Goal: Task Accomplishment & Management: Use online tool/utility

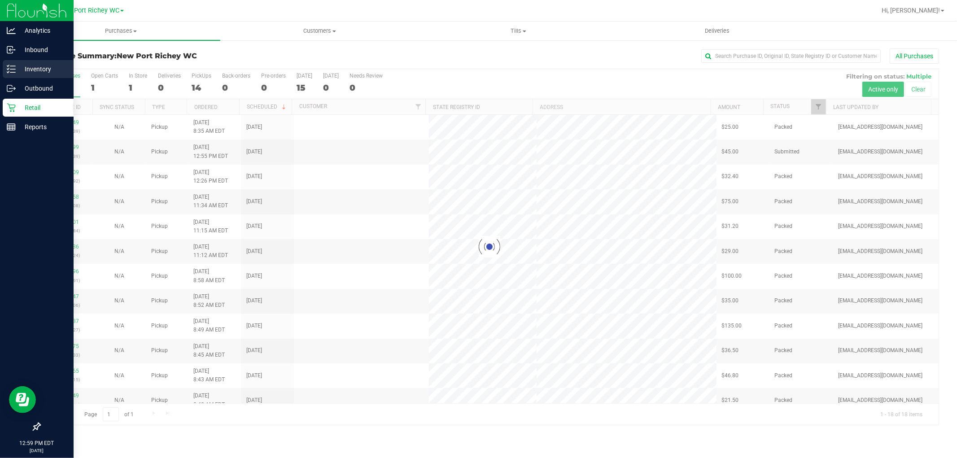
click at [17, 70] on p "Inventory" at bounding box center [43, 69] width 54 height 11
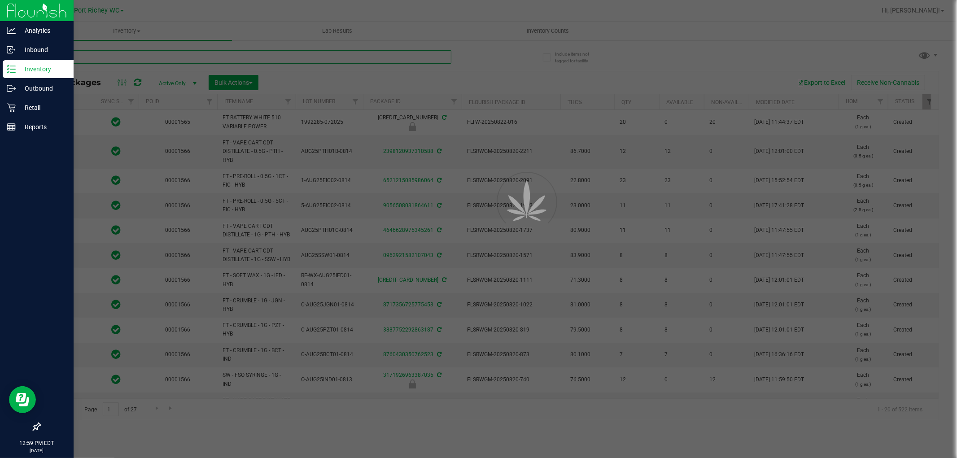
click at [82, 56] on input "text" at bounding box center [245, 56] width 412 height 13
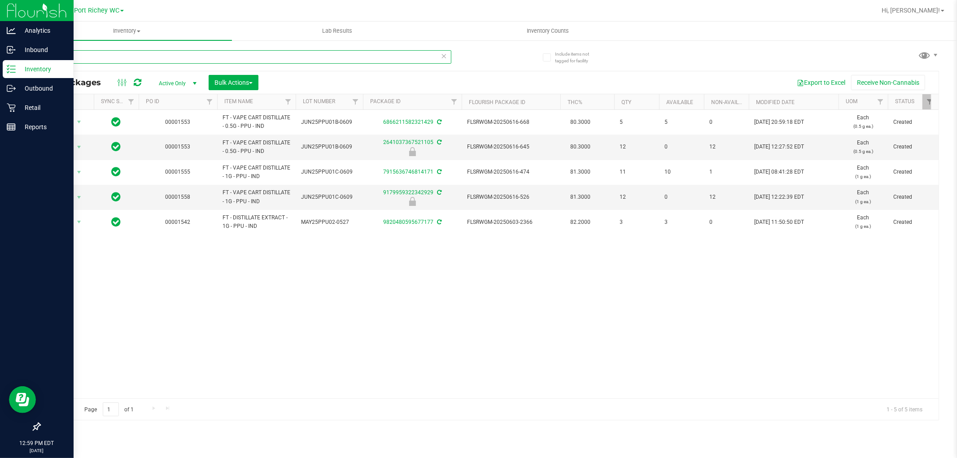
type input "PPU"
click at [13, 111] on icon at bounding box center [11, 108] width 9 height 9
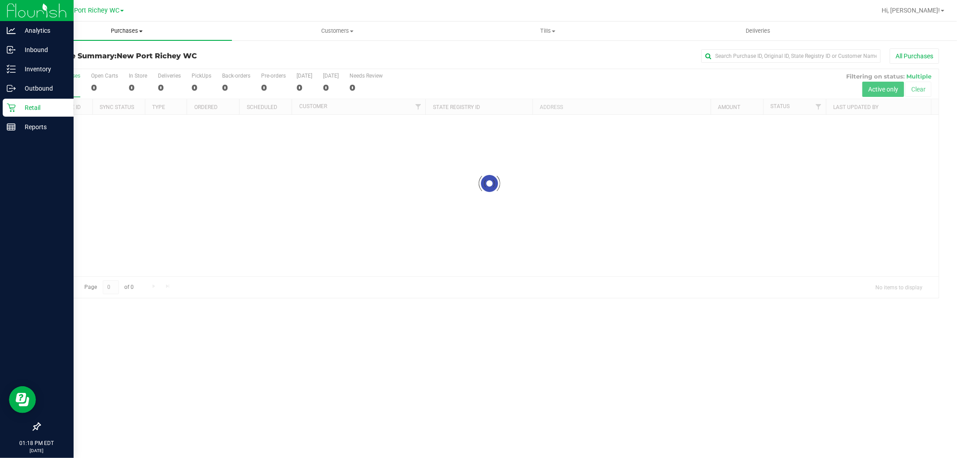
click at [133, 32] on span "Purchases" at bounding box center [127, 31] width 210 height 8
click at [110, 64] on li "Fulfillment" at bounding box center [127, 65] width 210 height 11
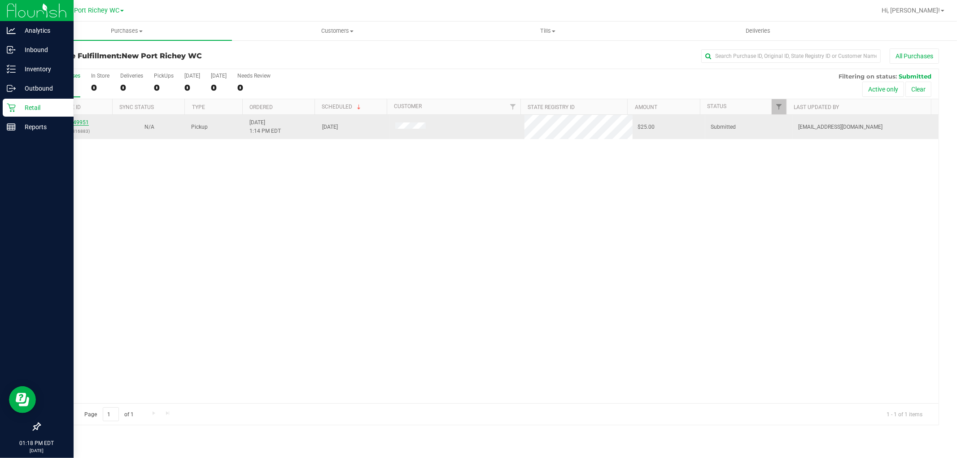
click at [82, 124] on link "11849951" at bounding box center [76, 122] width 25 height 6
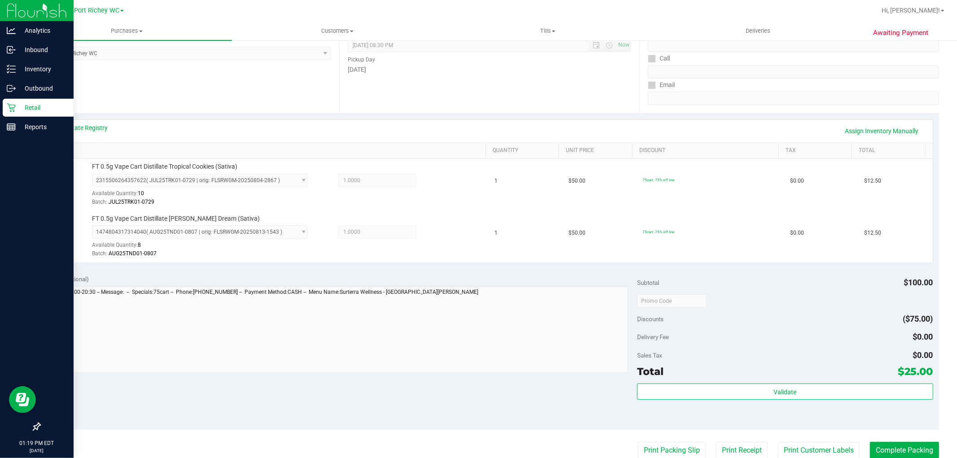
scroll to position [328, 0]
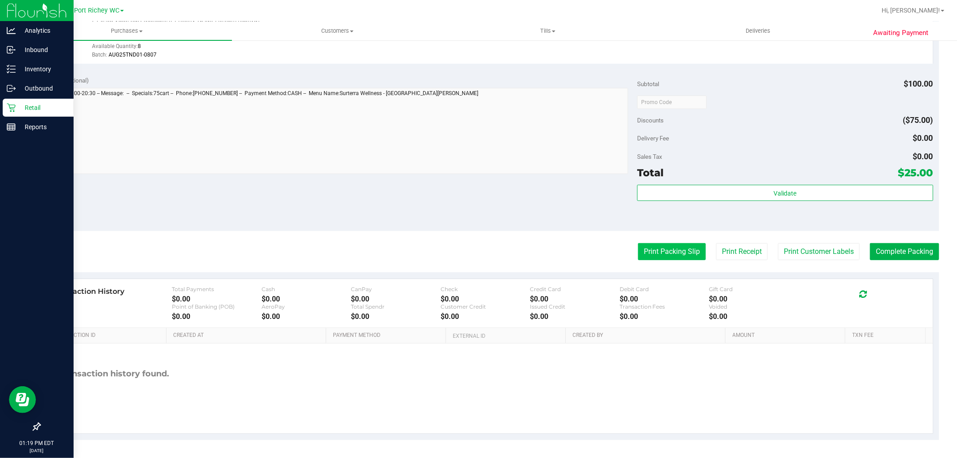
click at [663, 255] on button "Print Packing Slip" at bounding box center [672, 251] width 68 height 17
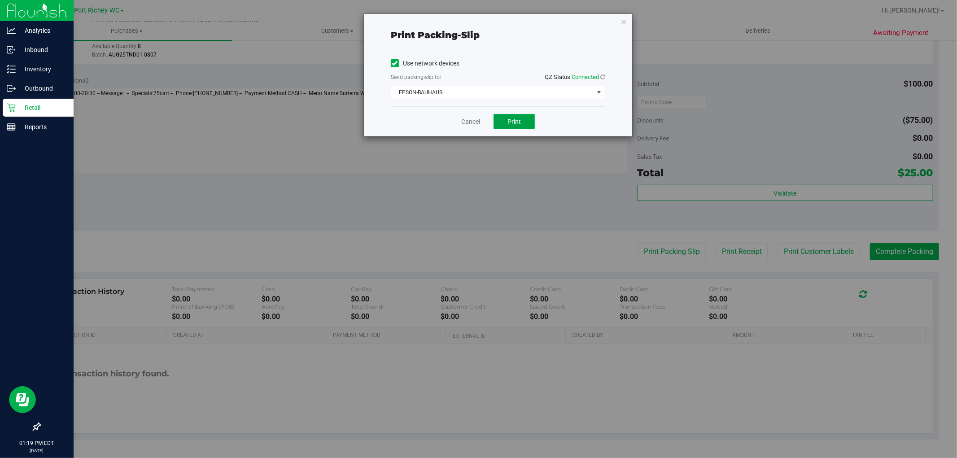
click at [511, 118] on span "Print" at bounding box center [514, 121] width 13 height 7
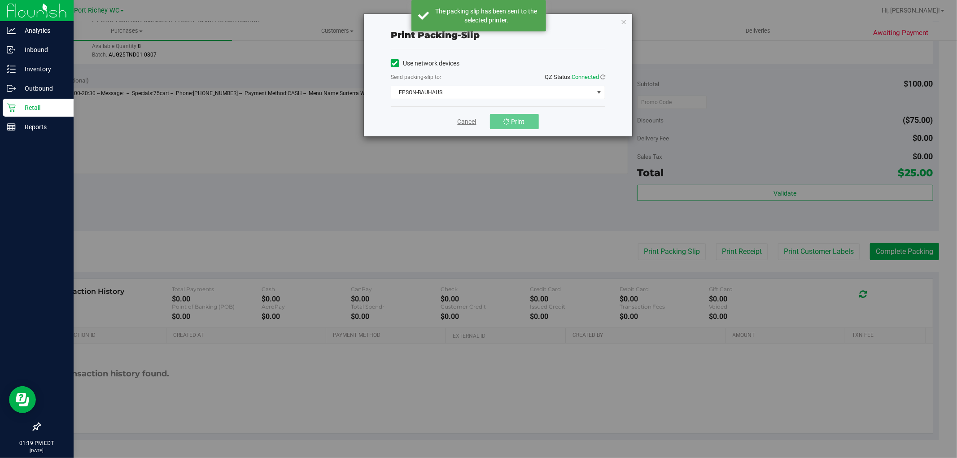
click at [476, 120] on link "Cancel" at bounding box center [467, 121] width 19 height 9
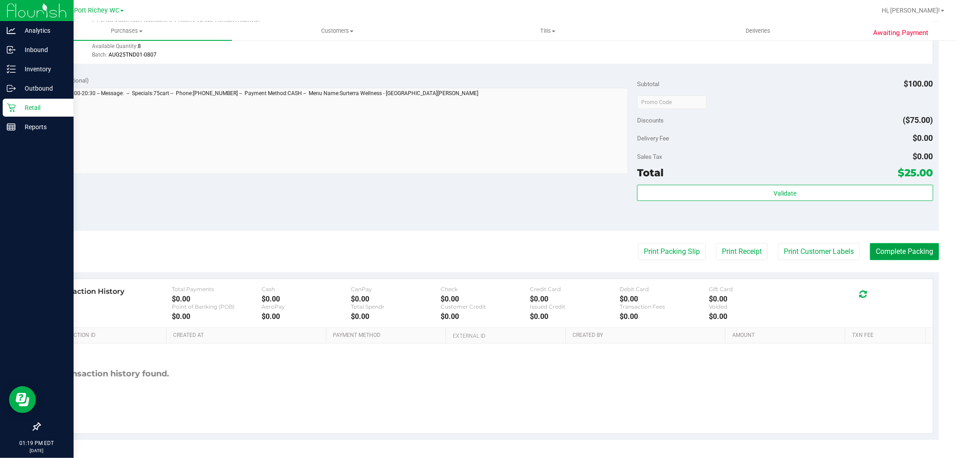
click at [899, 244] on button "Complete Packing" at bounding box center [904, 251] width 69 height 17
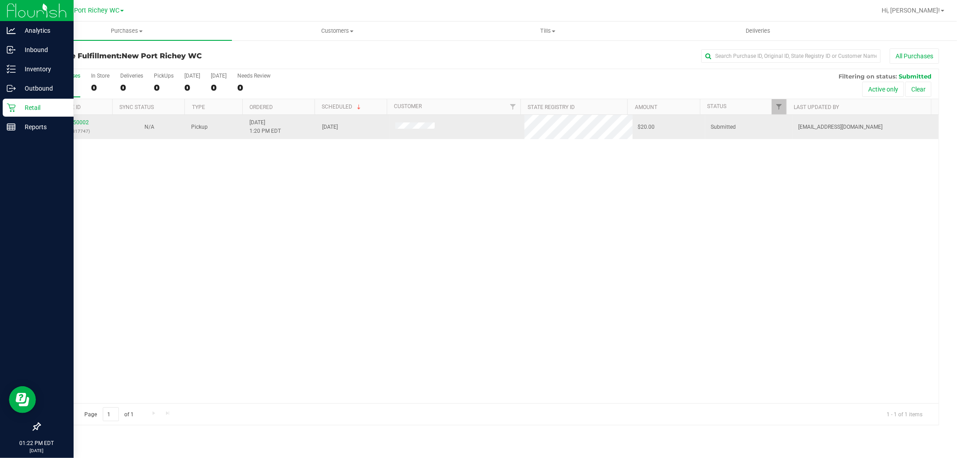
click at [79, 119] on div "11850002 (317317747)" at bounding box center [76, 126] width 62 height 17
click at [83, 120] on link "11850002" at bounding box center [76, 122] width 25 height 6
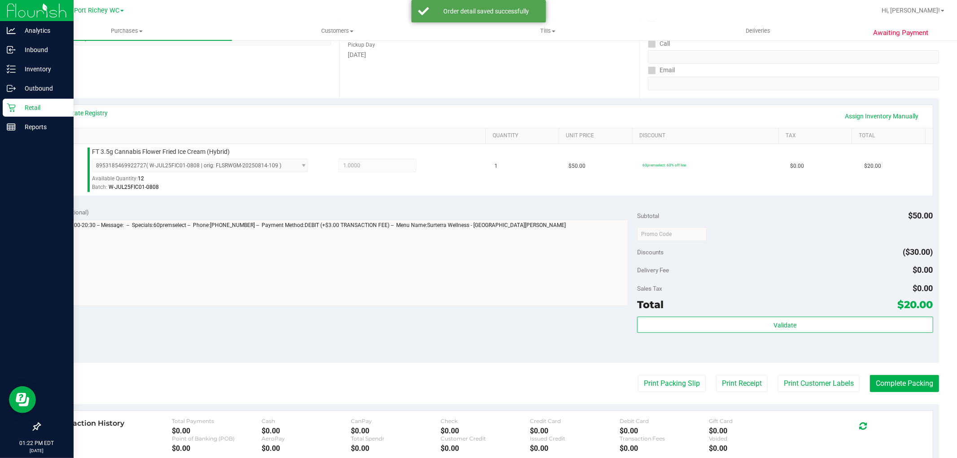
scroll to position [149, 0]
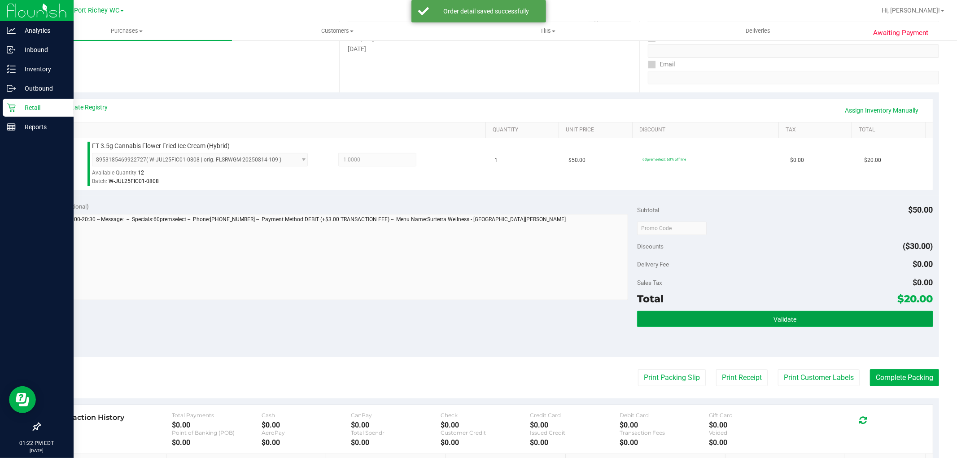
click at [759, 320] on button "Validate" at bounding box center [785, 319] width 296 height 16
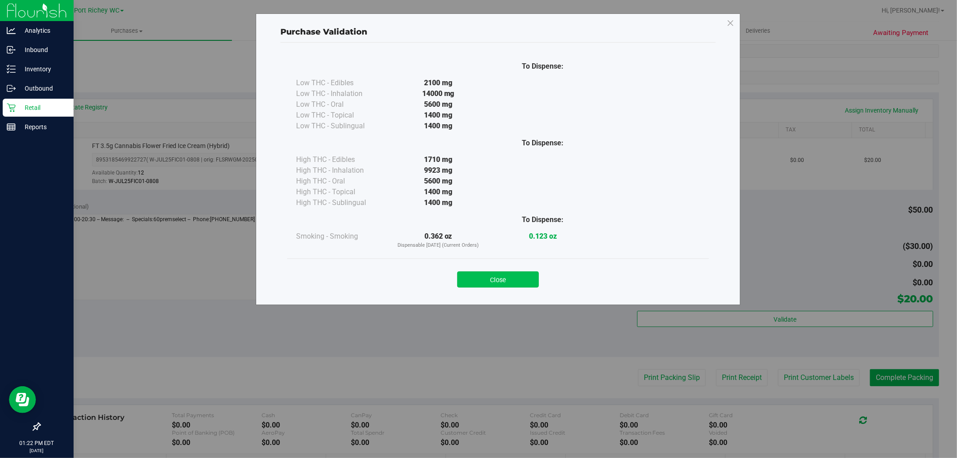
click at [479, 275] on button "Close" at bounding box center [498, 280] width 82 height 16
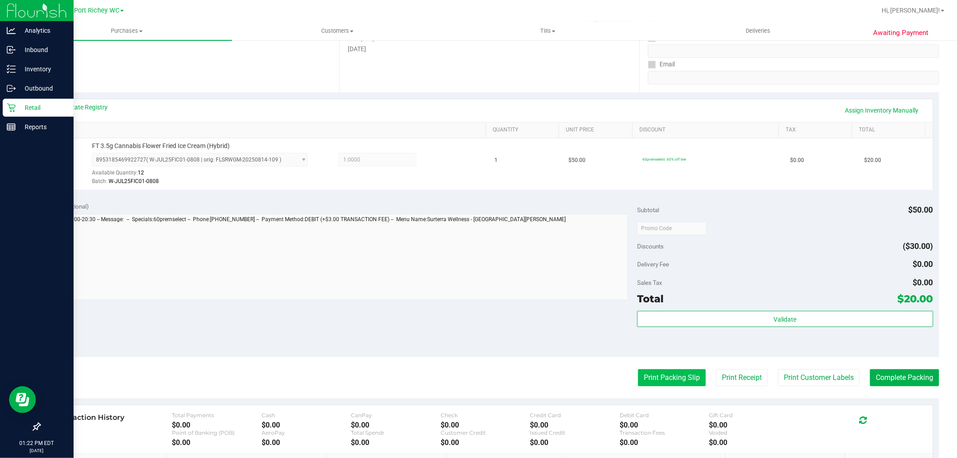
click at [640, 379] on button "Print Packing Slip" at bounding box center [672, 377] width 68 height 17
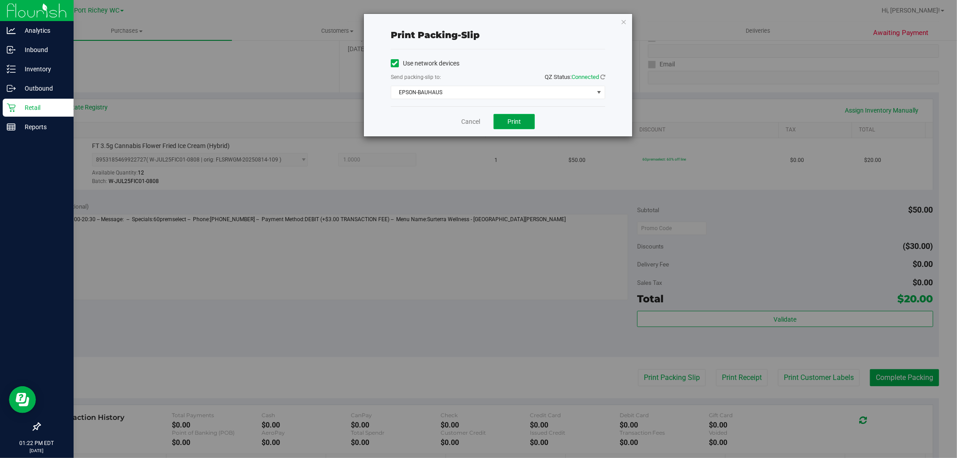
click at [524, 121] on button "Print" at bounding box center [514, 121] width 41 height 15
click at [496, 87] on span "EPSON-BAUHAUS" at bounding box center [492, 92] width 202 height 13
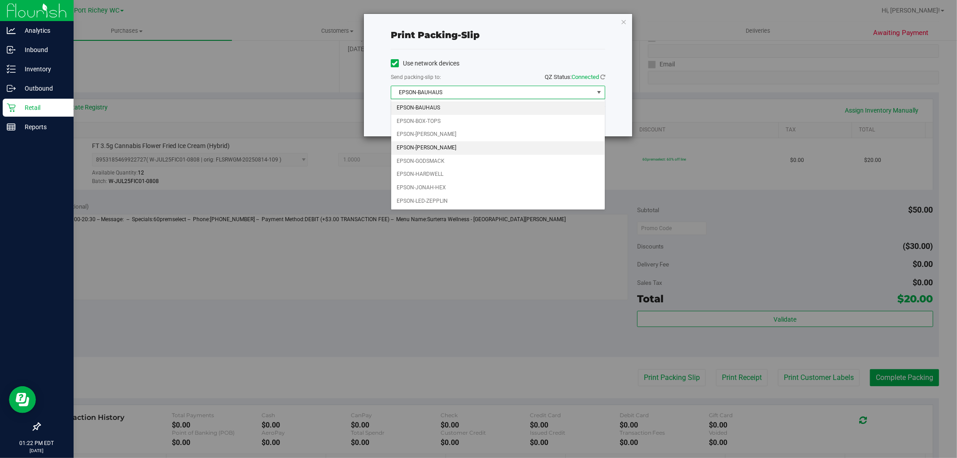
click at [485, 146] on li "EPSON-[PERSON_NAME]" at bounding box center [498, 147] width 214 height 13
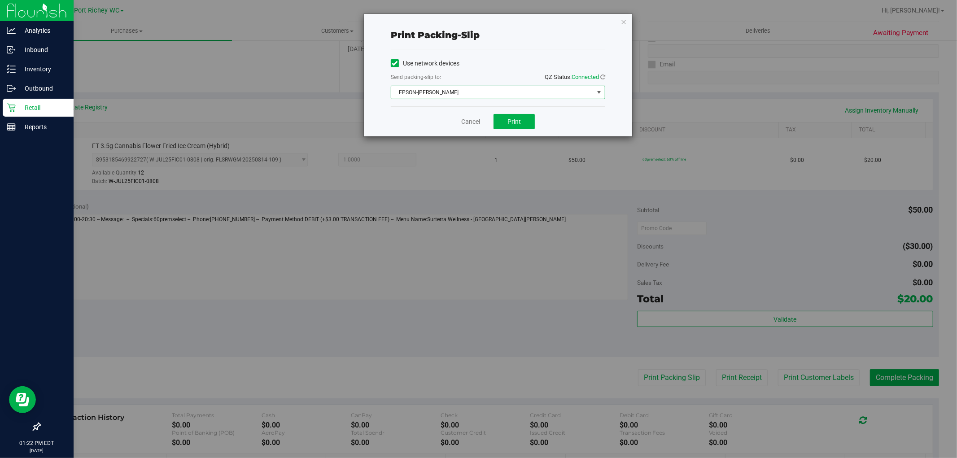
click at [476, 117] on div "Cancel Print" at bounding box center [498, 121] width 215 height 30
click at [481, 125] on div "Cancel Print" at bounding box center [498, 121] width 215 height 30
click at [477, 124] on link "Cancel" at bounding box center [470, 121] width 19 height 9
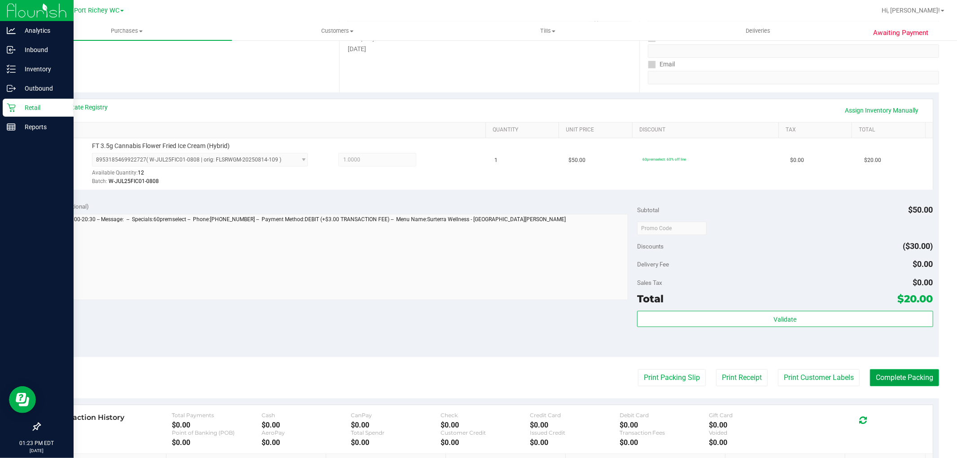
click at [905, 376] on button "Complete Packing" at bounding box center [904, 377] width 69 height 17
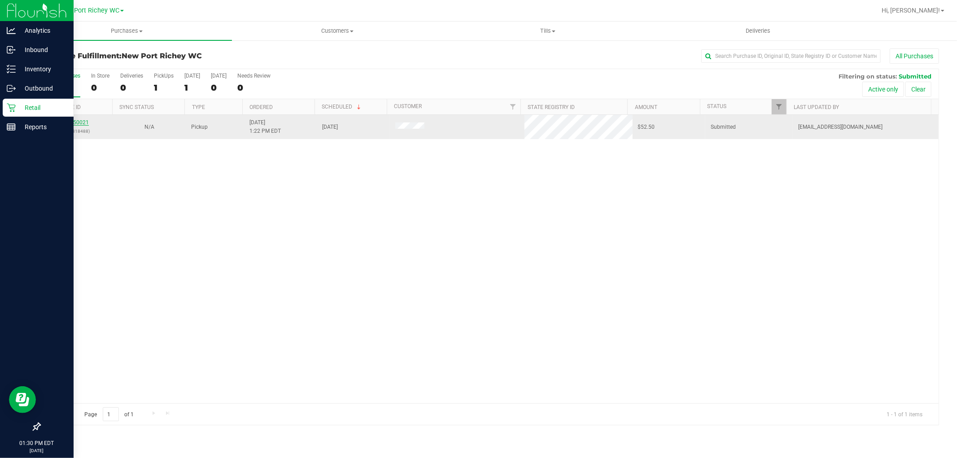
click at [84, 121] on link "11850021" at bounding box center [76, 122] width 25 height 6
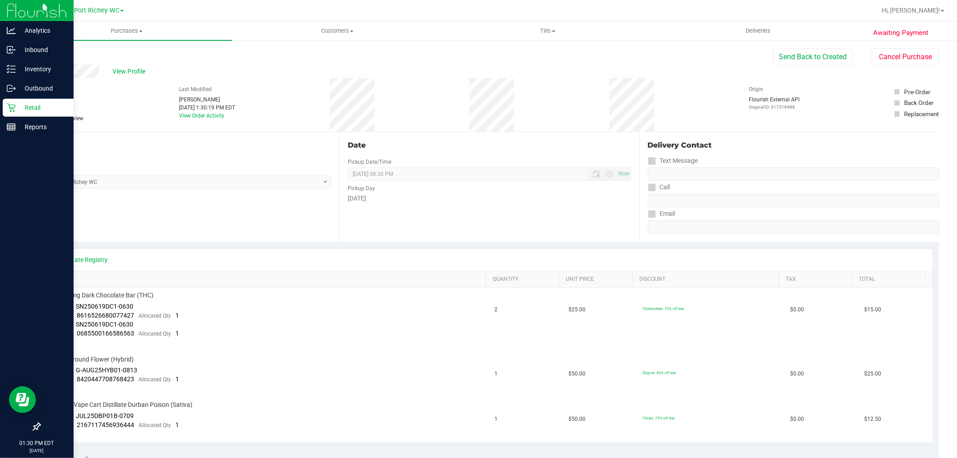
click at [41, 50] on div "Back" at bounding box center [45, 53] width 13 height 11
click at [19, 101] on div "Retail" at bounding box center [38, 108] width 71 height 18
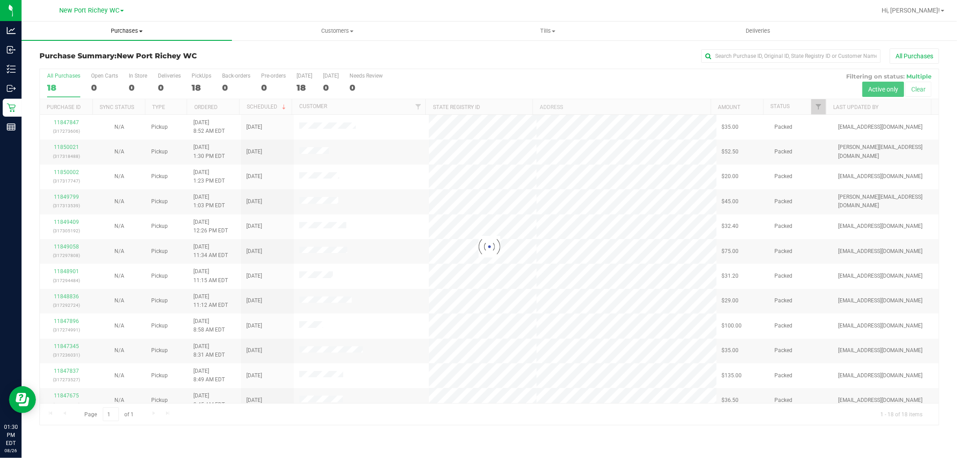
click at [153, 25] on uib-tab-heading "Purchases Summary of purchases Fulfillment All purchases" at bounding box center [127, 31] width 210 height 19
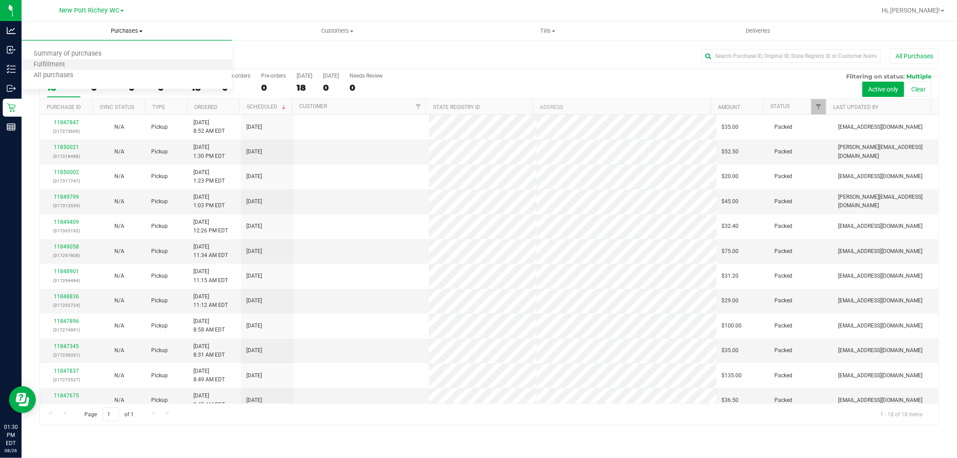
click at [82, 62] on li "Fulfillment" at bounding box center [127, 65] width 210 height 11
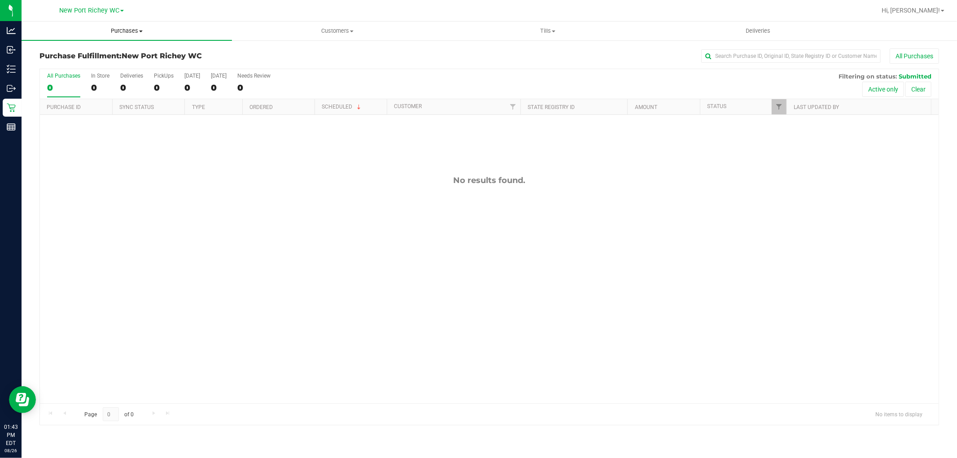
click at [114, 37] on uib-tab-heading "Purchases Summary of purchases Fulfillment All purchases" at bounding box center [127, 31] width 210 height 19
click at [88, 68] on li "Fulfillment" at bounding box center [127, 65] width 210 height 11
